Goal: Browse casually

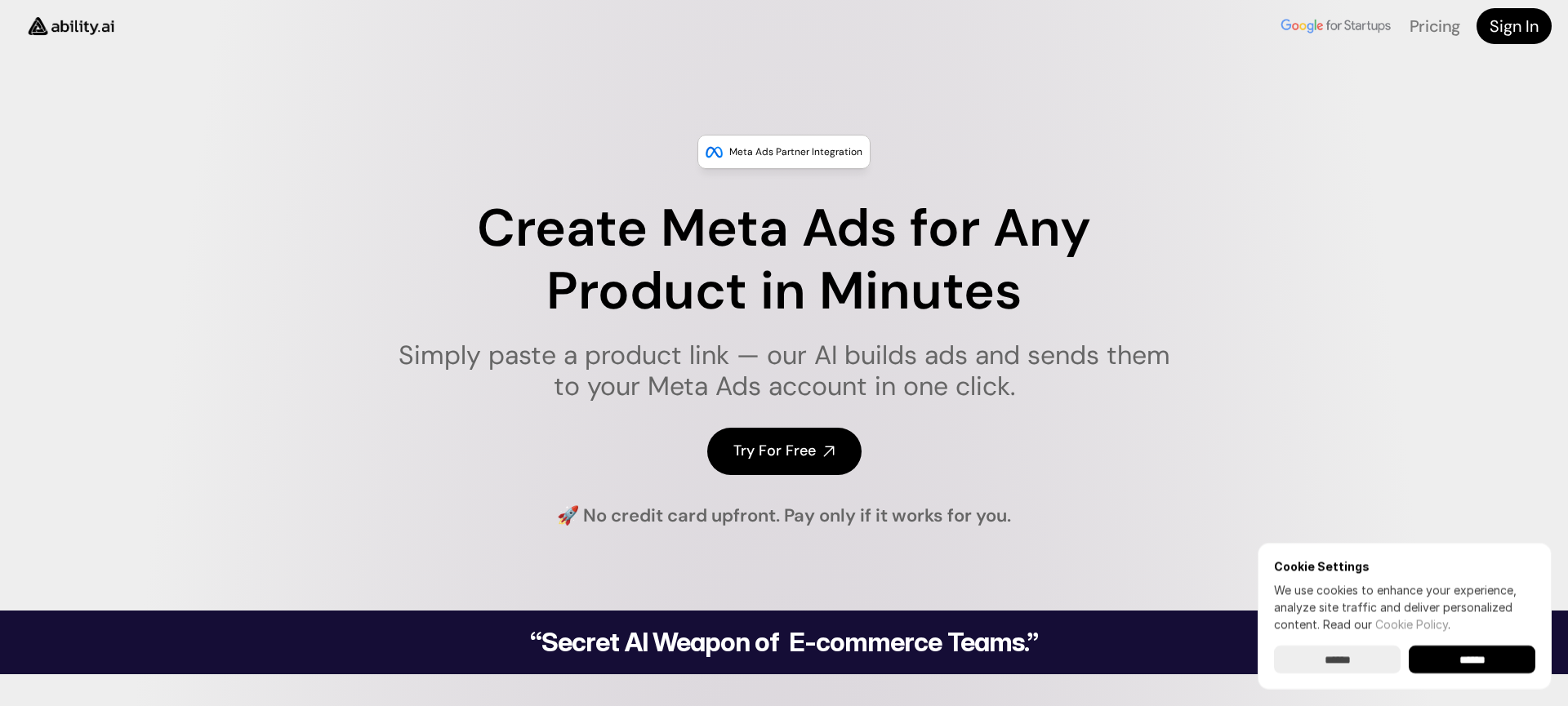
click at [778, 365] on h1 "Simply paste a product link — our AI builds ads and sends them to your Meta Ads…" at bounding box center [784, 371] width 793 height 63
drag, startPoint x: 778, startPoint y: 365, endPoint x: 930, endPoint y: 353, distance: 152.5
click at [928, 354] on h1 "Simply paste a product link — our AI builds ads and sends them to your Meta Ads…" at bounding box center [784, 371] width 793 height 63
click at [930, 353] on h1 "Simply paste a product link — our AI builds ads and sends them to your Meta Ads…" at bounding box center [784, 371] width 793 height 63
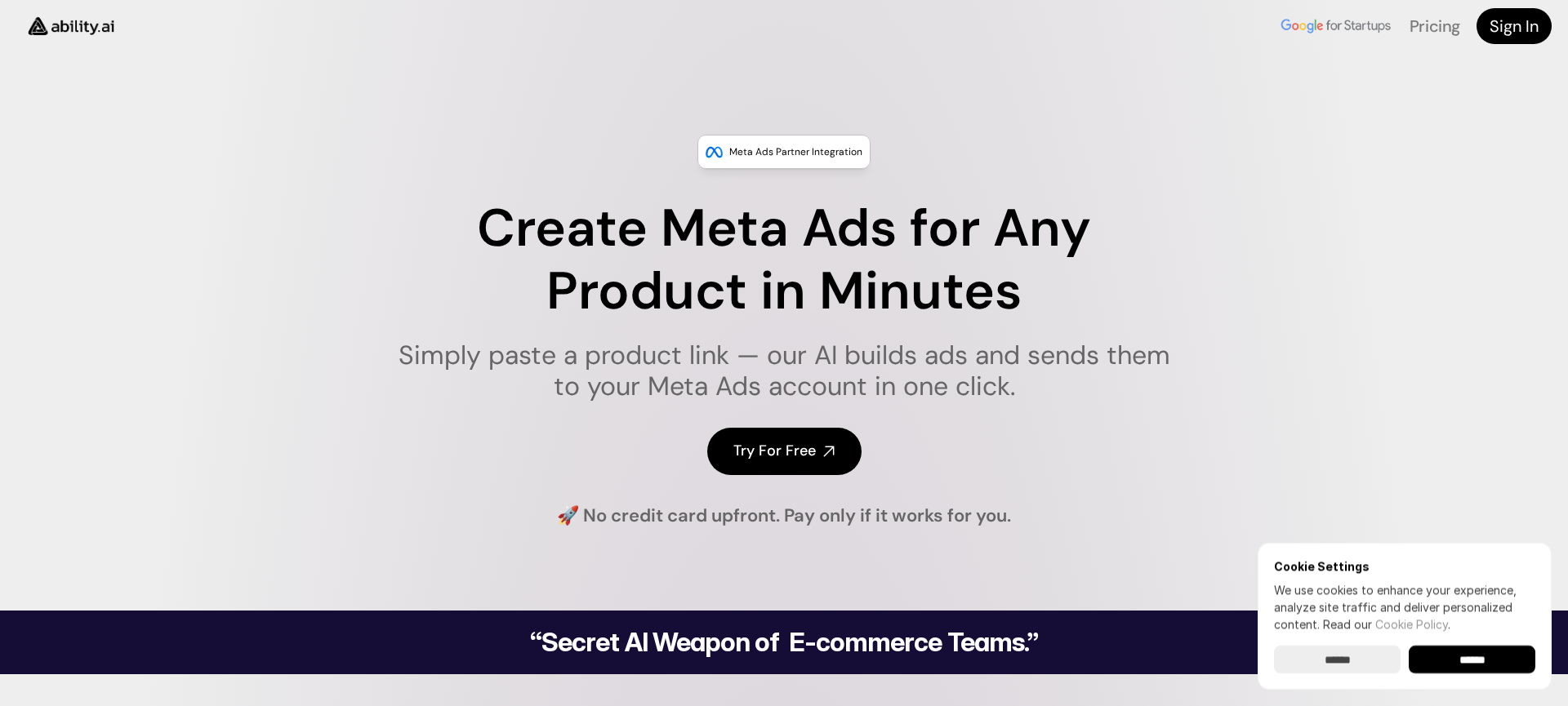
click at [816, 372] on h1 "Simply paste a product link — our AI builds ads and sends them to your Meta Ads…" at bounding box center [784, 371] width 793 height 63
click at [751, 384] on h1 "Simply paste a product link — our AI builds ads and sends them to your Meta Ads…" at bounding box center [784, 371] width 793 height 63
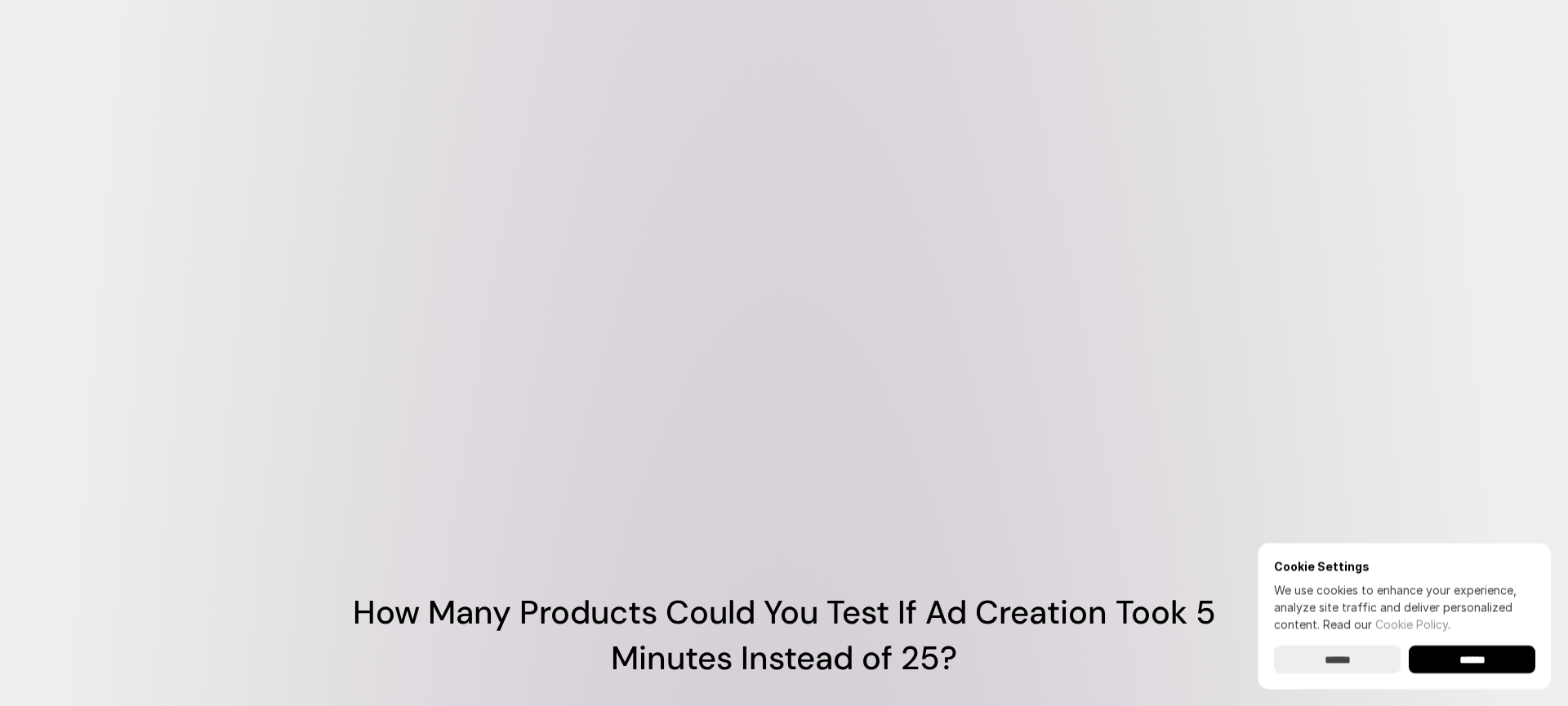
scroll to position [913, 0]
click at [1042, 427] on video at bounding box center [784, 269] width 980 height 490
click at [1381, 664] on input "******" at bounding box center [1336, 660] width 126 height 28
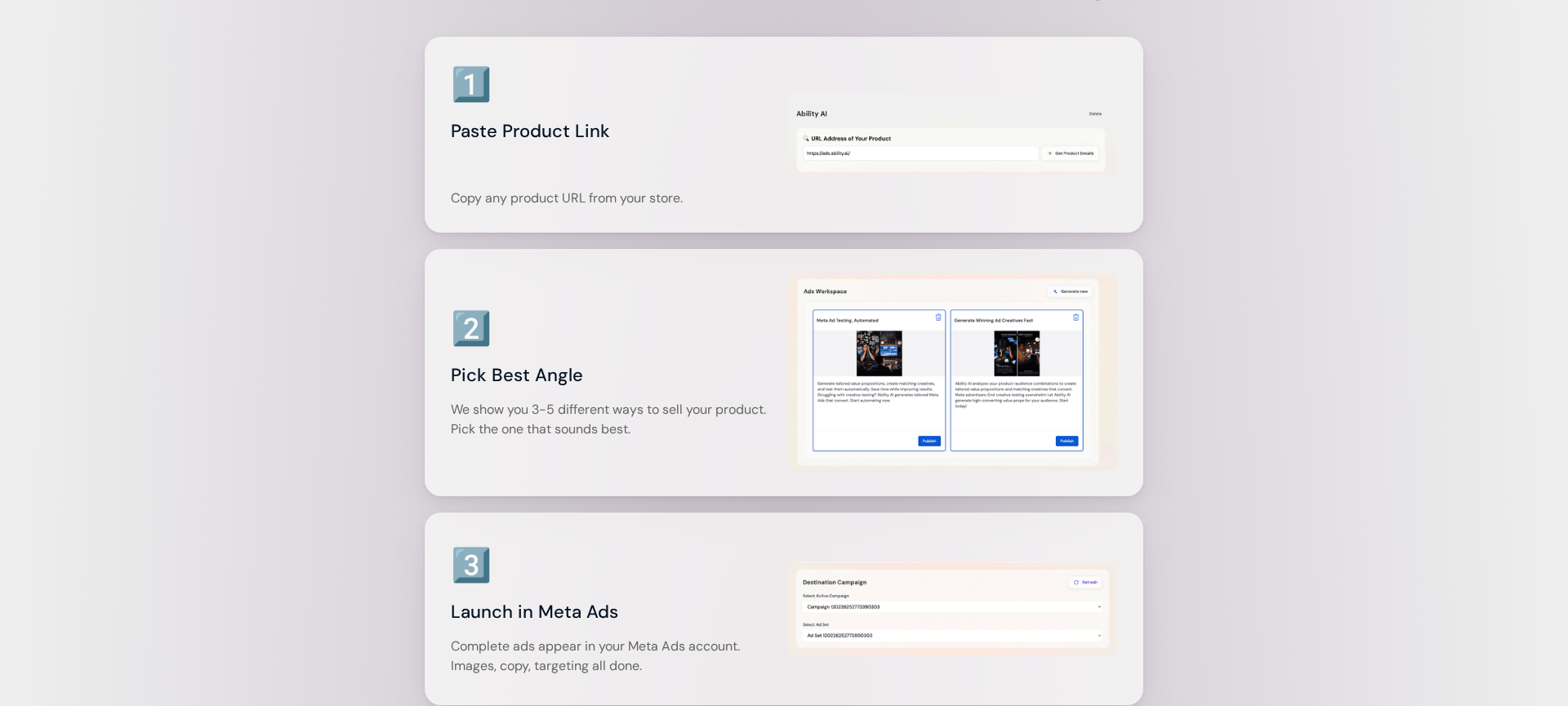
scroll to position [2113, 0]
click at [1056, 175] on img at bounding box center [952, 133] width 329 height 85
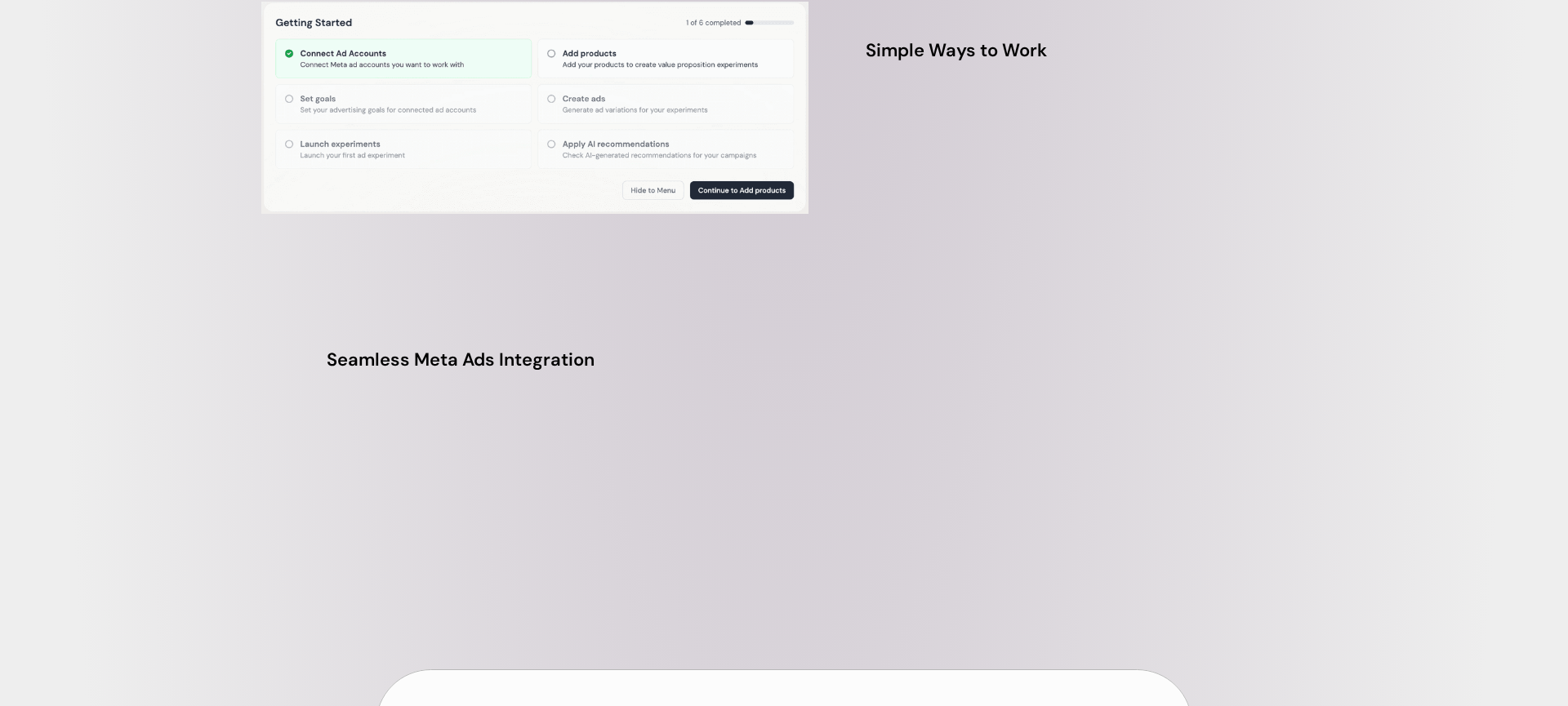
scroll to position [5373, 0]
